Goal: Task Accomplishment & Management: Manage account settings

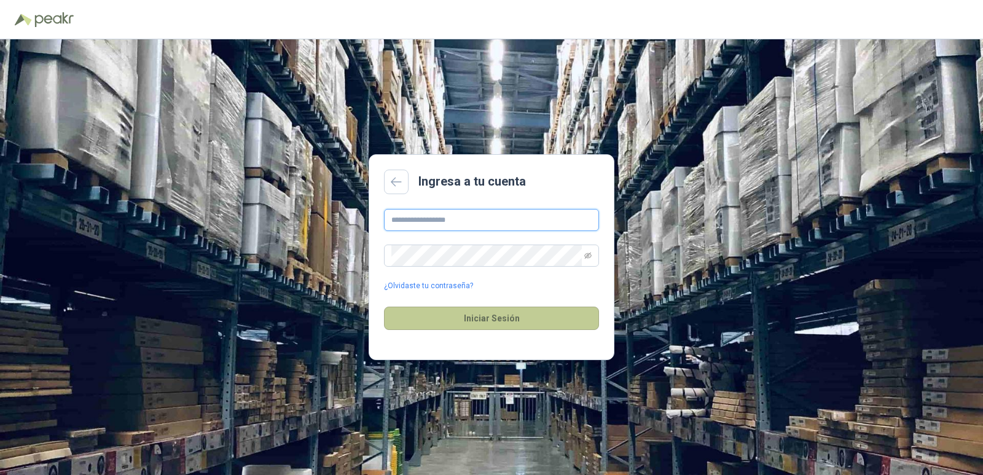
type input "**********"
click at [458, 326] on button "Iniciar Sesión" at bounding box center [491, 318] width 215 height 23
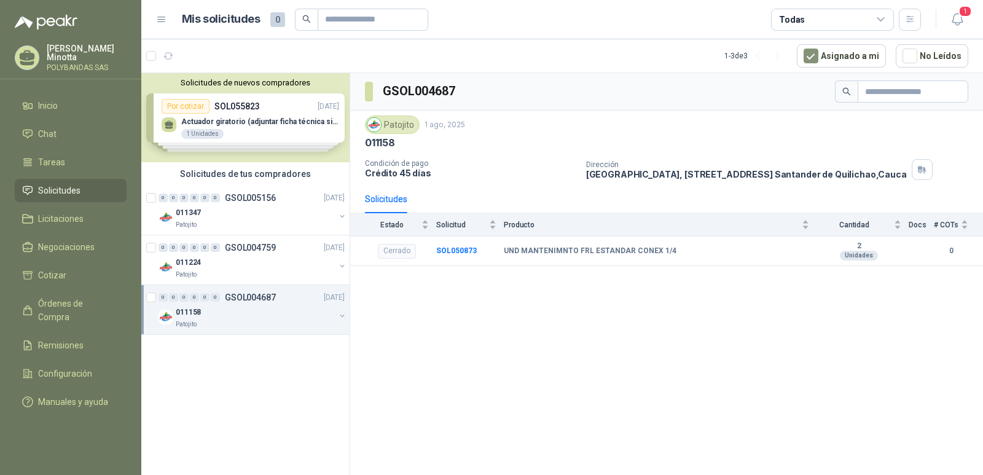
click at [208, 84] on button "Solicitudes de nuevos compradores" at bounding box center [245, 82] width 198 height 9
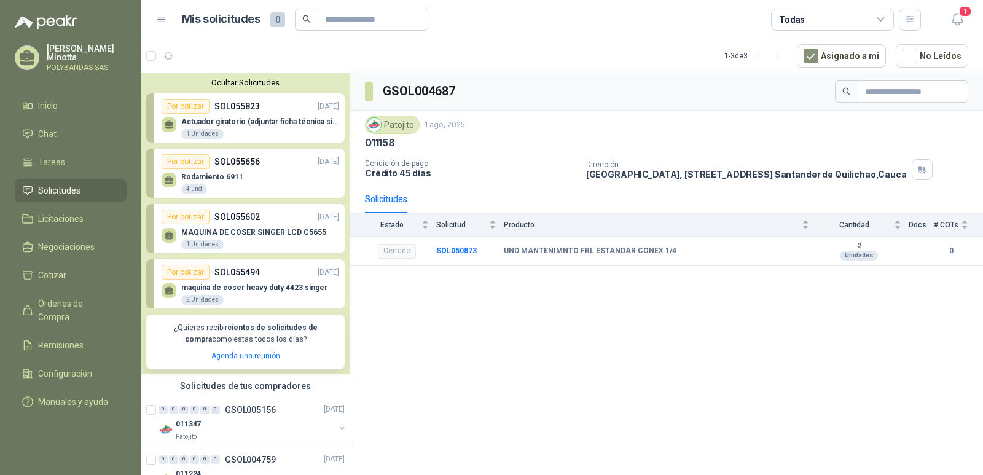
click at [208, 84] on button "Ocultar Solicitudes" at bounding box center [245, 82] width 198 height 9
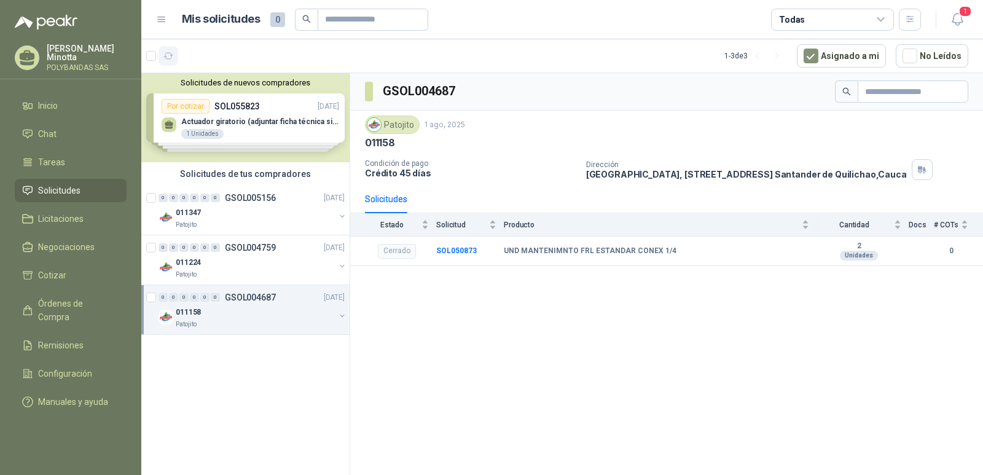
click at [166, 57] on icon "button" at bounding box center [168, 56] width 10 height 10
click at [168, 59] on icon "button" at bounding box center [168, 56] width 9 height 6
click at [68, 66] on p "POLYBANDAS SAS" at bounding box center [87, 67] width 80 height 7
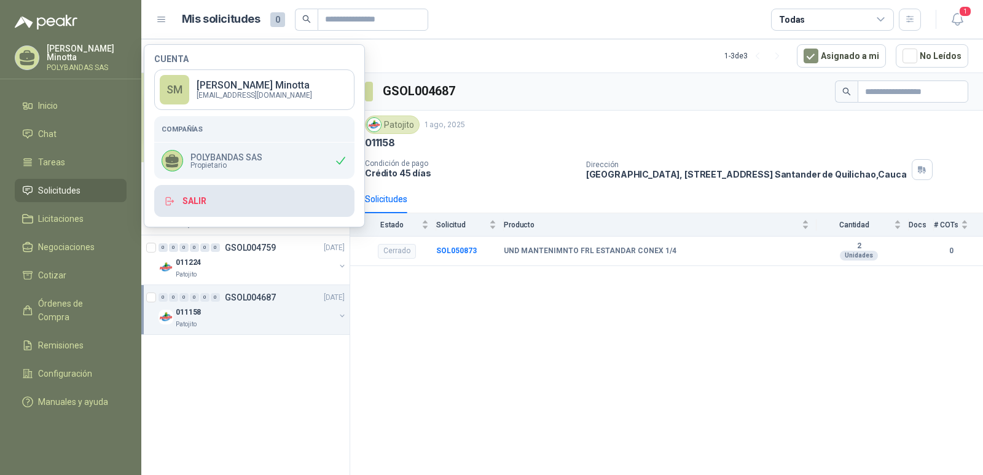
click at [194, 206] on button "Salir" at bounding box center [254, 201] width 200 height 32
